Goal: Task Accomplishment & Management: Use online tool/utility

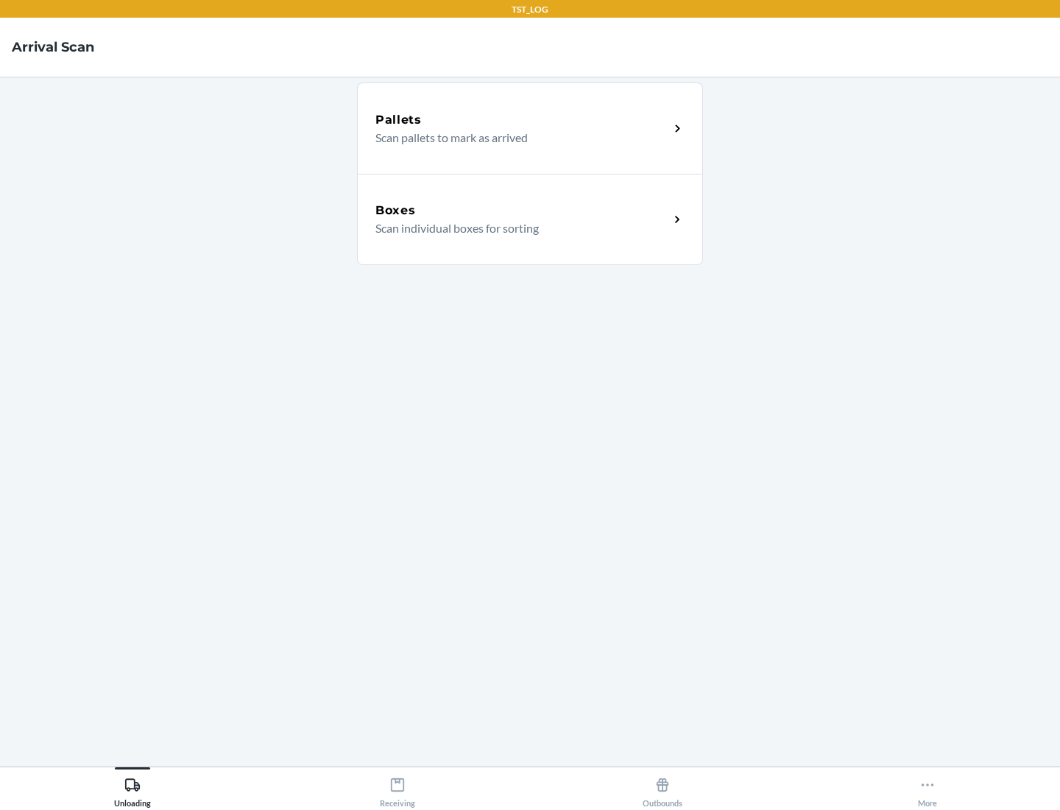
click at [522, 211] on div "Boxes" at bounding box center [522, 211] width 294 height 18
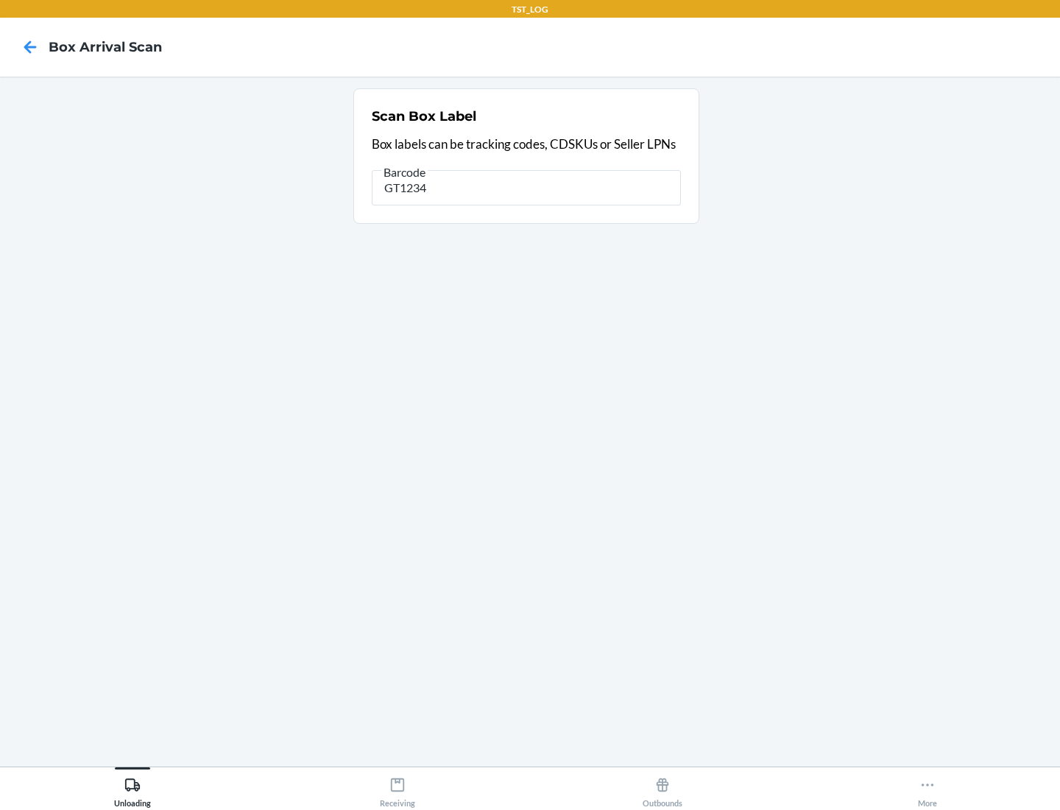
type input "GT1234"
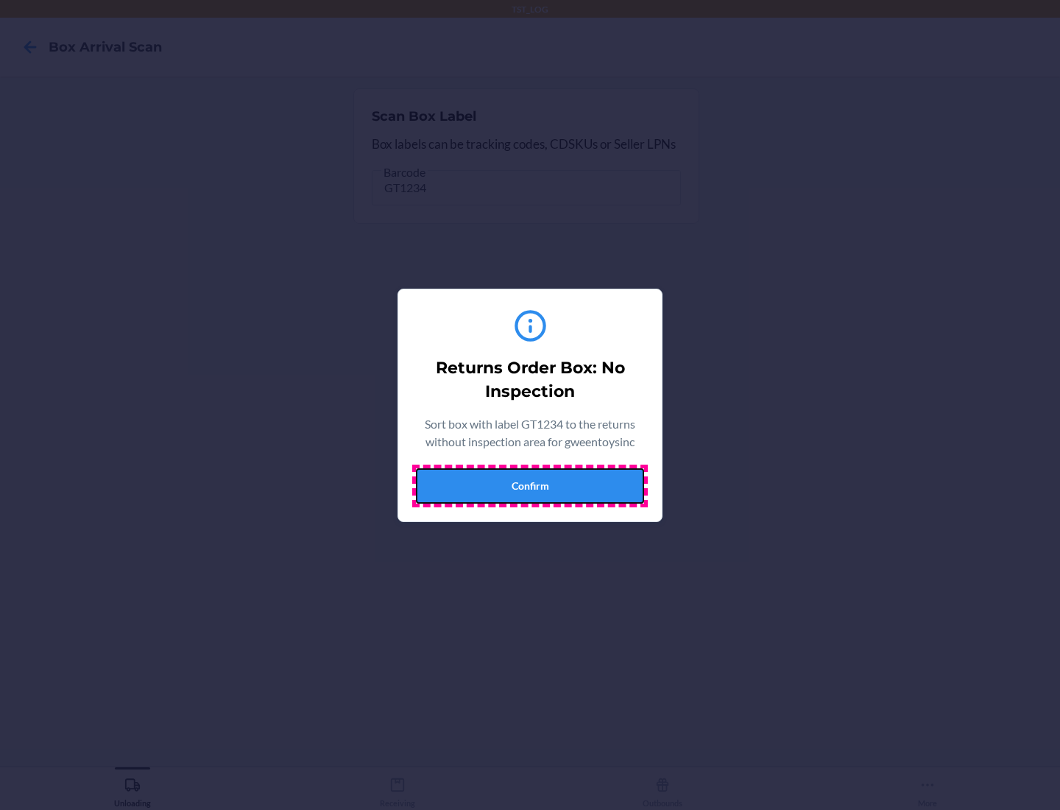
click at [530, 485] on button "Confirm" at bounding box center [530, 485] width 228 height 35
